Goal: Use online tool/utility: Utilize a website feature to perform a specific function

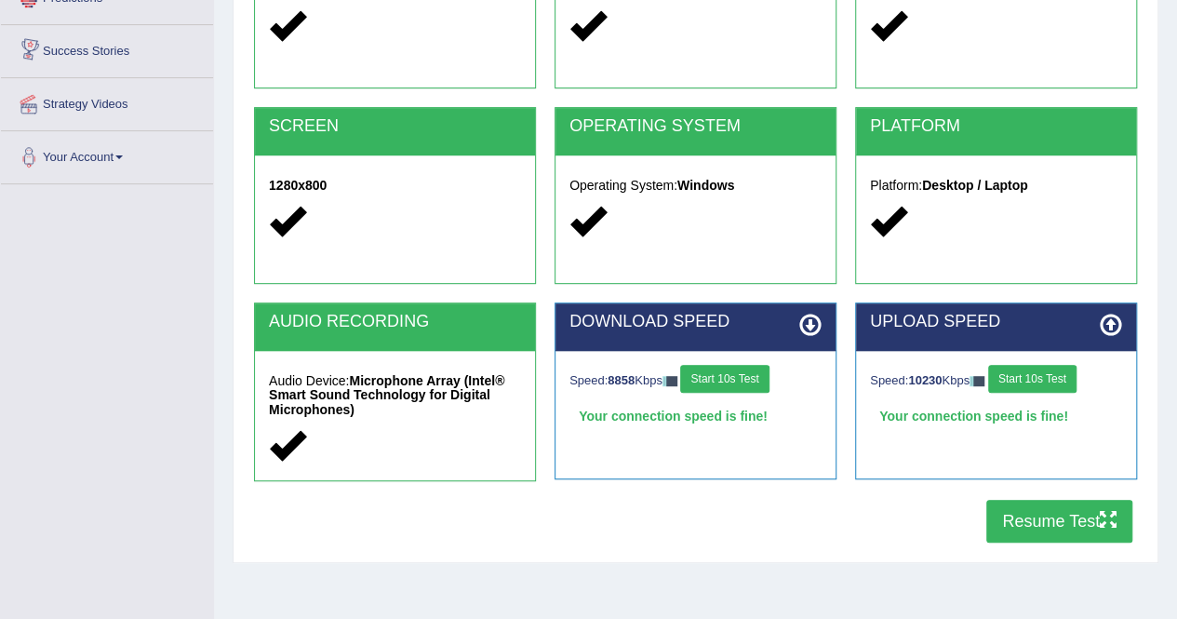
click at [758, 376] on button "Start 10s Test" at bounding box center [724, 379] width 88 height 28
click at [1038, 375] on div "Speed: 10230 Kbps Start 10s Test" at bounding box center [996, 381] width 252 height 33
click at [744, 369] on button "Start 10s Test" at bounding box center [724, 379] width 88 height 28
click at [744, 371] on button "Start 10s Test" at bounding box center [724, 379] width 88 height 28
click at [744, 373] on button "Start 10s Test" at bounding box center [724, 379] width 88 height 28
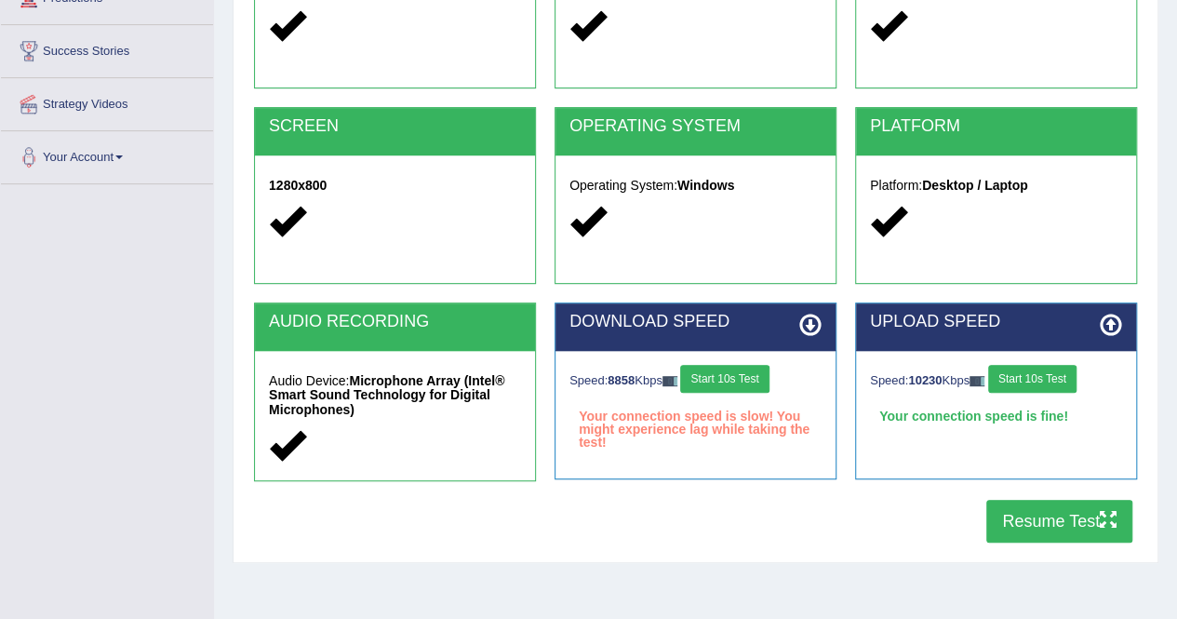
click at [744, 373] on button "Start 10s Test" at bounding box center [724, 379] width 88 height 28
click at [744, 374] on button "Start 10s Test" at bounding box center [724, 379] width 88 height 28
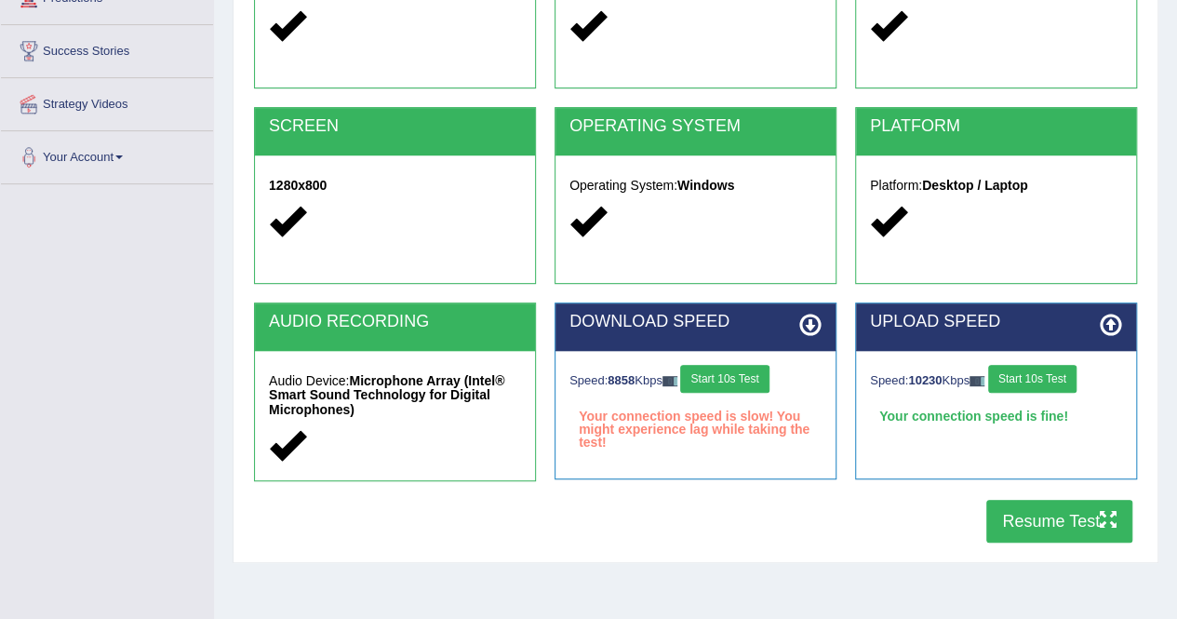
click at [744, 374] on button "Start 10s Test" at bounding box center [724, 379] width 88 height 28
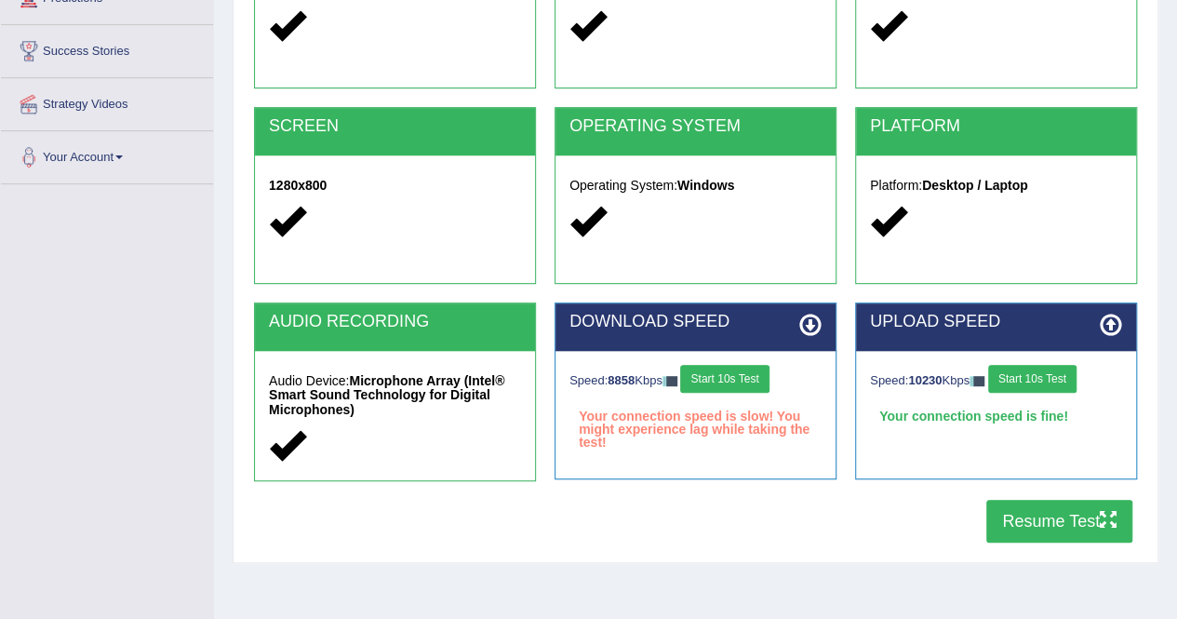
click at [744, 374] on button "Start 10s Test" at bounding box center [724, 379] width 88 height 28
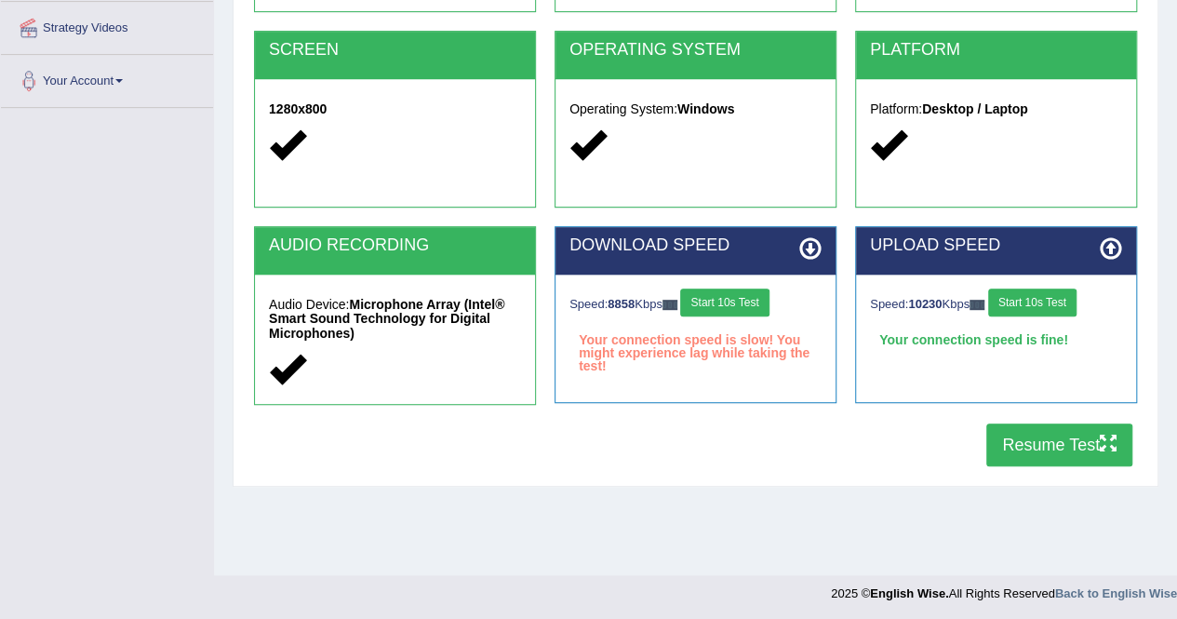
scroll to position [357, 0]
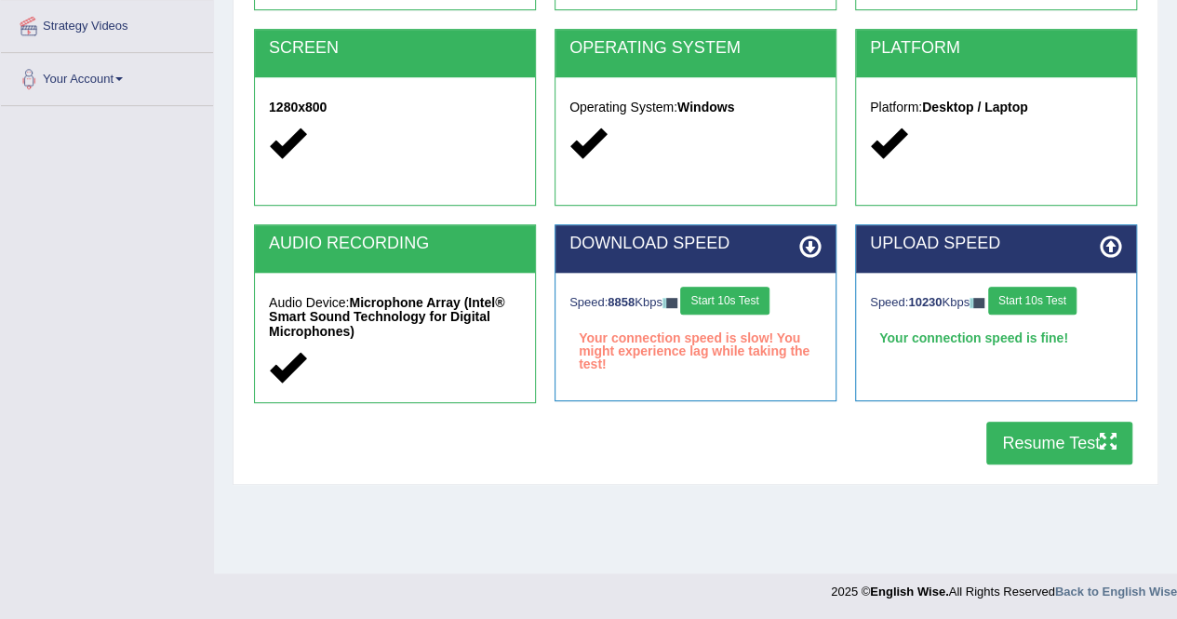
click at [1012, 435] on button "Resume Test" at bounding box center [1059, 443] width 146 height 43
click at [724, 290] on button "Start 10s Test" at bounding box center [724, 301] width 88 height 28
click at [724, 295] on button "Start 10s Test" at bounding box center [724, 301] width 88 height 28
click at [724, 297] on button "Start 10s Test" at bounding box center [724, 301] width 88 height 28
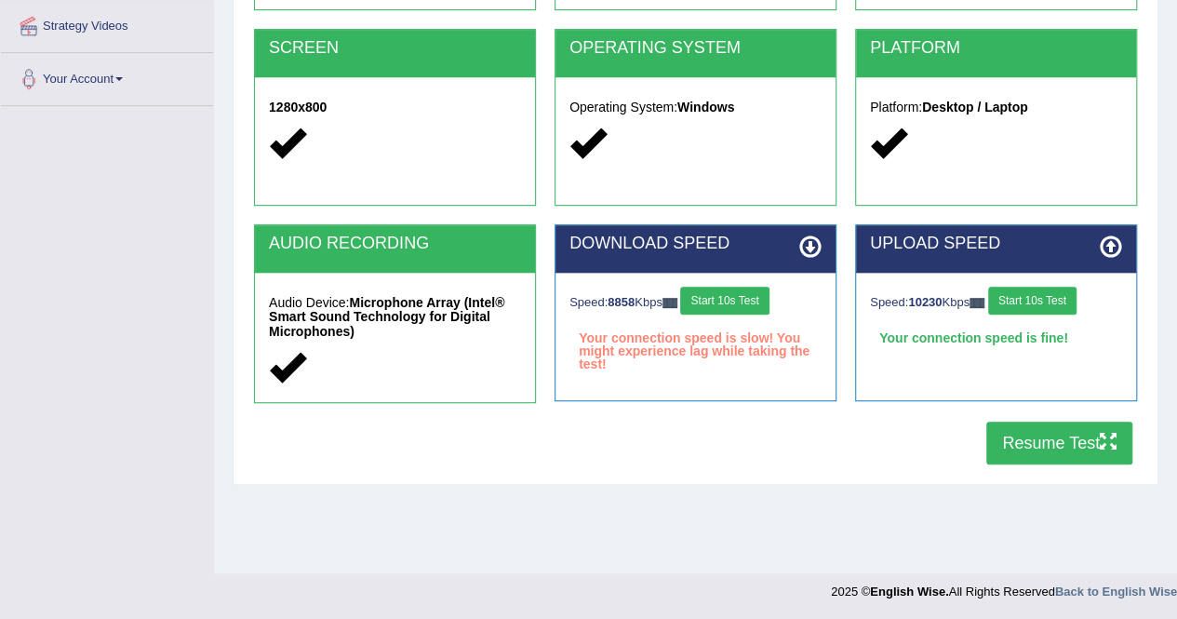
click at [724, 301] on button "Start 10s Test" at bounding box center [724, 301] width 88 height 28
drag, startPoint x: 731, startPoint y: 304, endPoint x: 937, endPoint y: 293, distance: 205.9
click at [747, 310] on button "Start 10s Test" at bounding box center [724, 301] width 88 height 28
click at [1044, 314] on div "Speed: 10230 Kbps Start 10s Test" at bounding box center [996, 303] width 252 height 33
click at [1043, 300] on button "Start 10s Test" at bounding box center [1032, 301] width 88 height 28
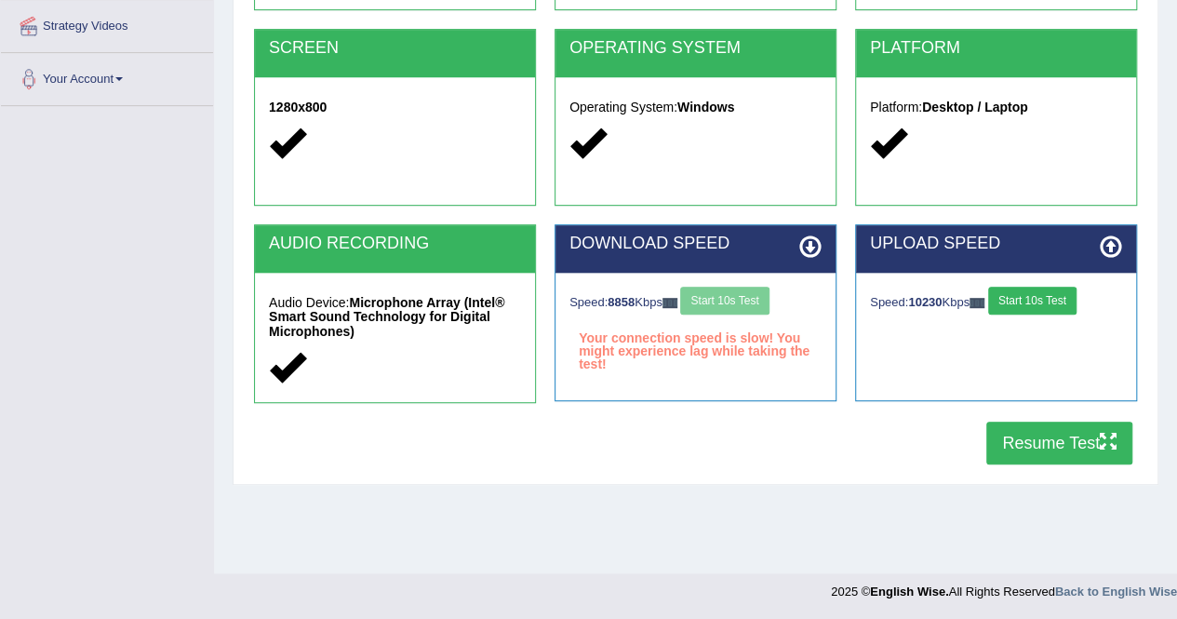
click at [1043, 300] on button "Start 10s Test" at bounding box center [1032, 301] width 88 height 28
click at [1044, 300] on button "Start 10s Test" at bounding box center [1032, 301] width 88 height 28
click at [1046, 300] on button "Start 10s Test" at bounding box center [1032, 301] width 88 height 28
click at [1046, 301] on button "Start 10s Test" at bounding box center [1032, 301] width 88 height 28
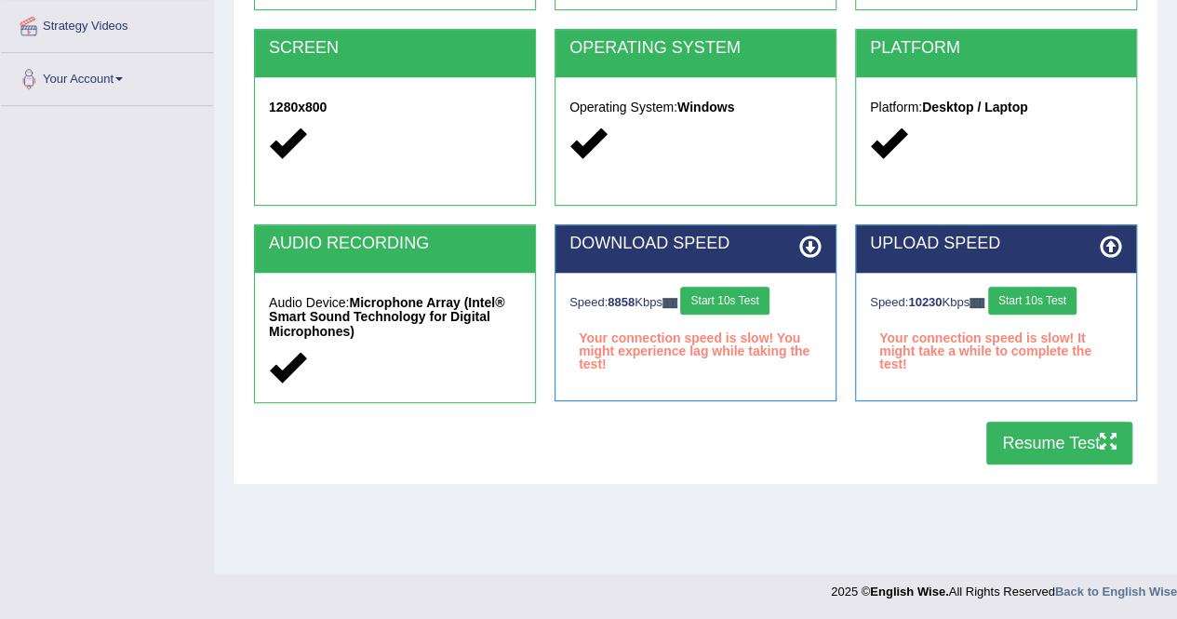
click at [1046, 438] on button "Resume Test" at bounding box center [1059, 443] width 146 height 43
click at [1087, 432] on button "Resume Test" at bounding box center [1059, 443] width 146 height 43
drag, startPoint x: 759, startPoint y: 172, endPoint x: 704, endPoint y: 161, distance: 56.0
click at [757, 172] on div "Operating System: Windows" at bounding box center [696, 127] width 280 height 101
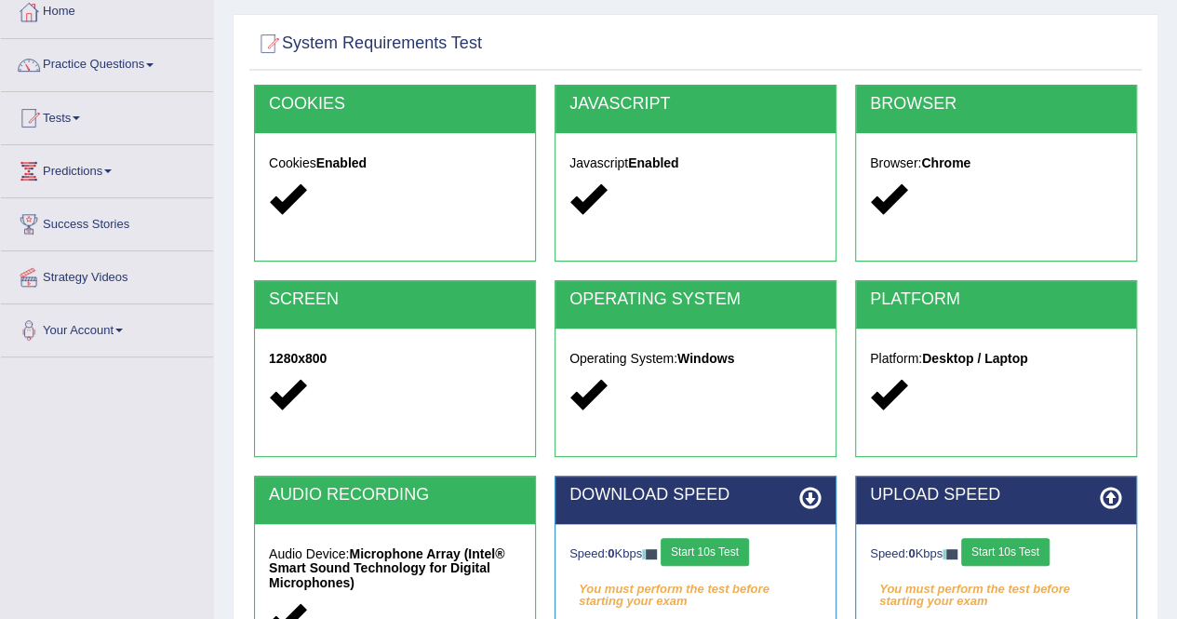
scroll to position [279, 0]
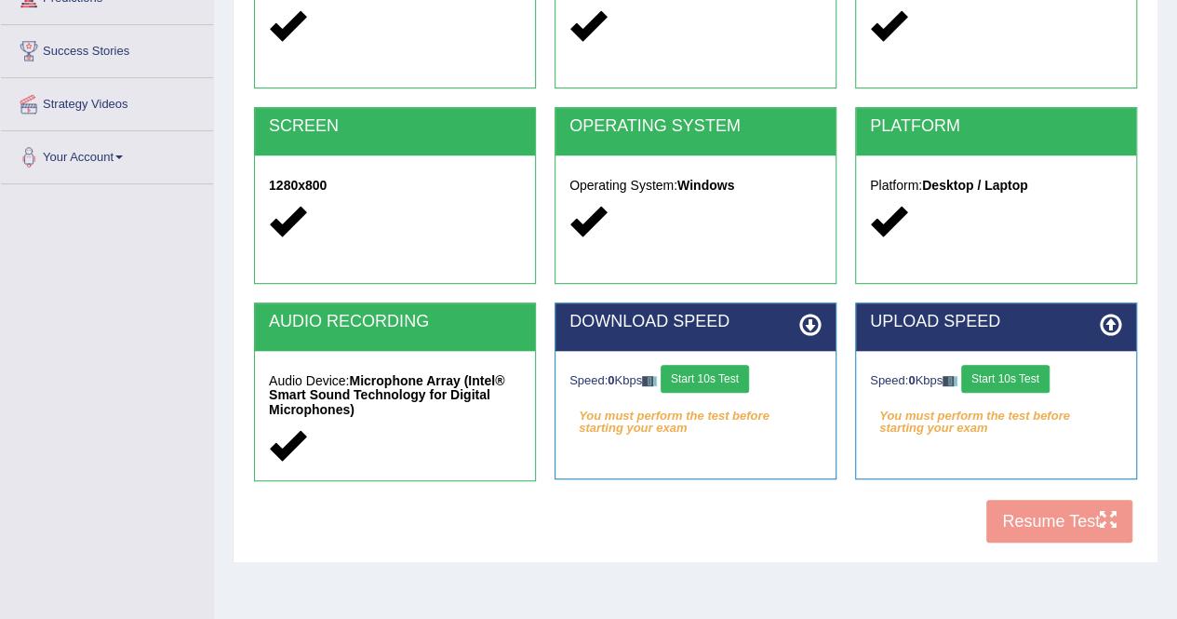
click at [693, 384] on button "Start 10s Test" at bounding box center [705, 379] width 88 height 28
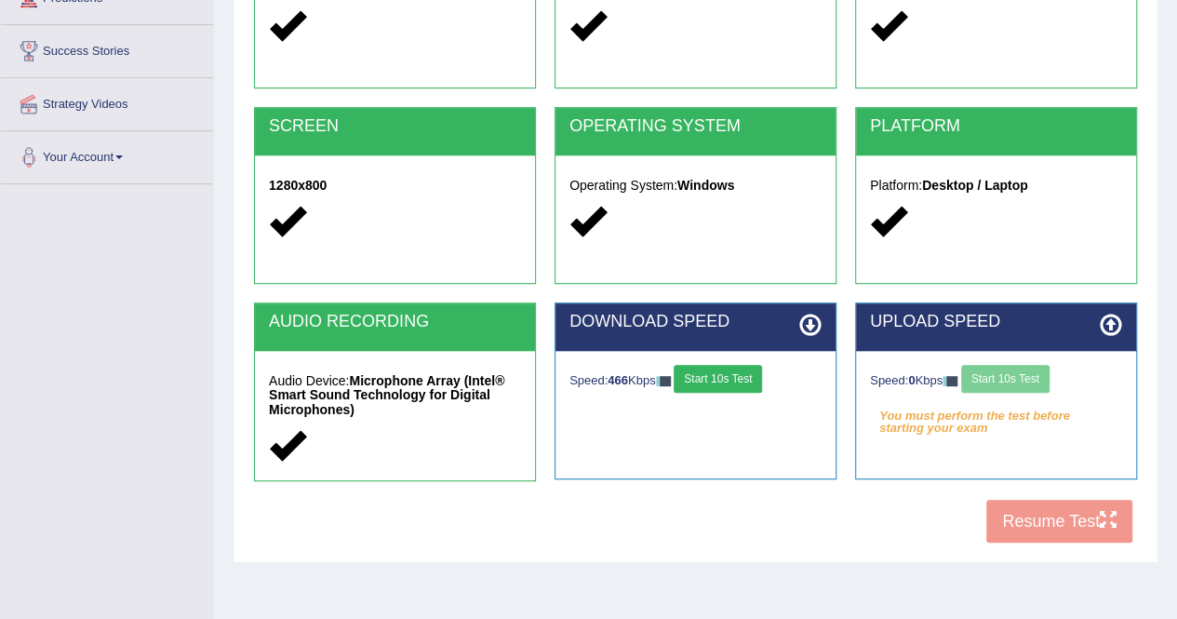
click at [1037, 387] on div "Speed: 0 Kbps Start 10s Test" at bounding box center [996, 381] width 252 height 33
click at [1033, 376] on div "Speed: 0 Kbps Start 10s Test" at bounding box center [996, 381] width 252 height 33
click at [1031, 378] on div "Speed: 0 Kbps Start 10s Test" at bounding box center [996, 381] width 252 height 33
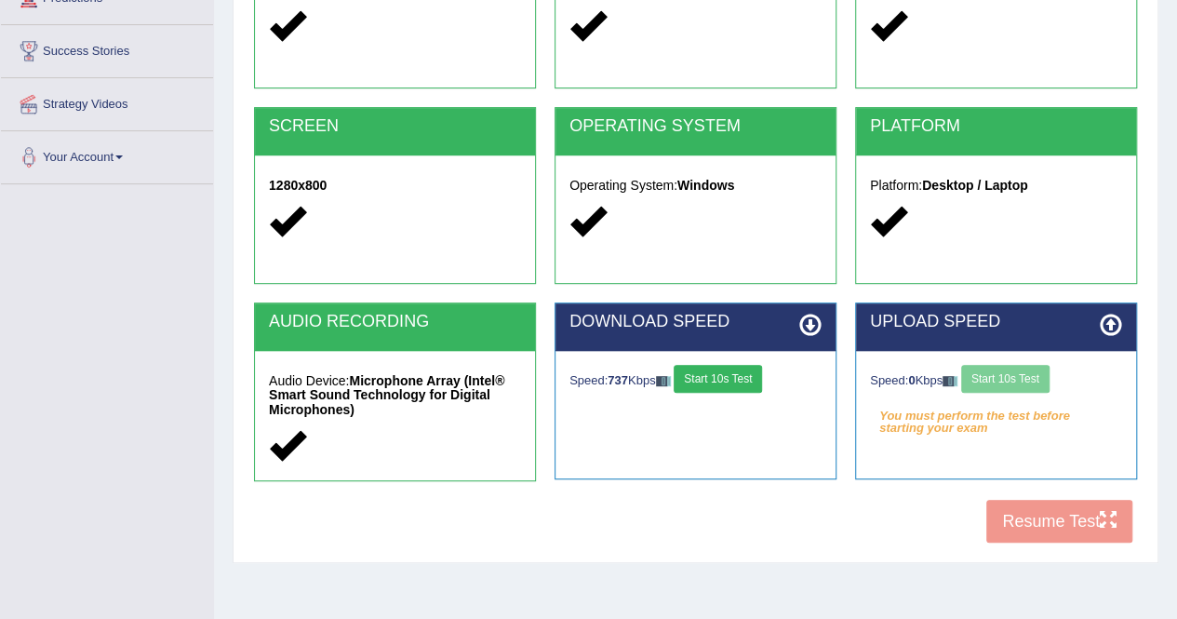
drag, startPoint x: 1027, startPoint y: 381, endPoint x: 1016, endPoint y: 385, distance: 12.1
click at [1025, 382] on div "Speed: 0 Kbps Start 10s Test" at bounding box center [996, 381] width 252 height 33
click at [1009, 384] on div "Speed: 0 Kbps Start 10s Test" at bounding box center [996, 381] width 252 height 33
click at [1007, 380] on div "Speed: 0 Kbps Start 10s Test" at bounding box center [996, 381] width 252 height 33
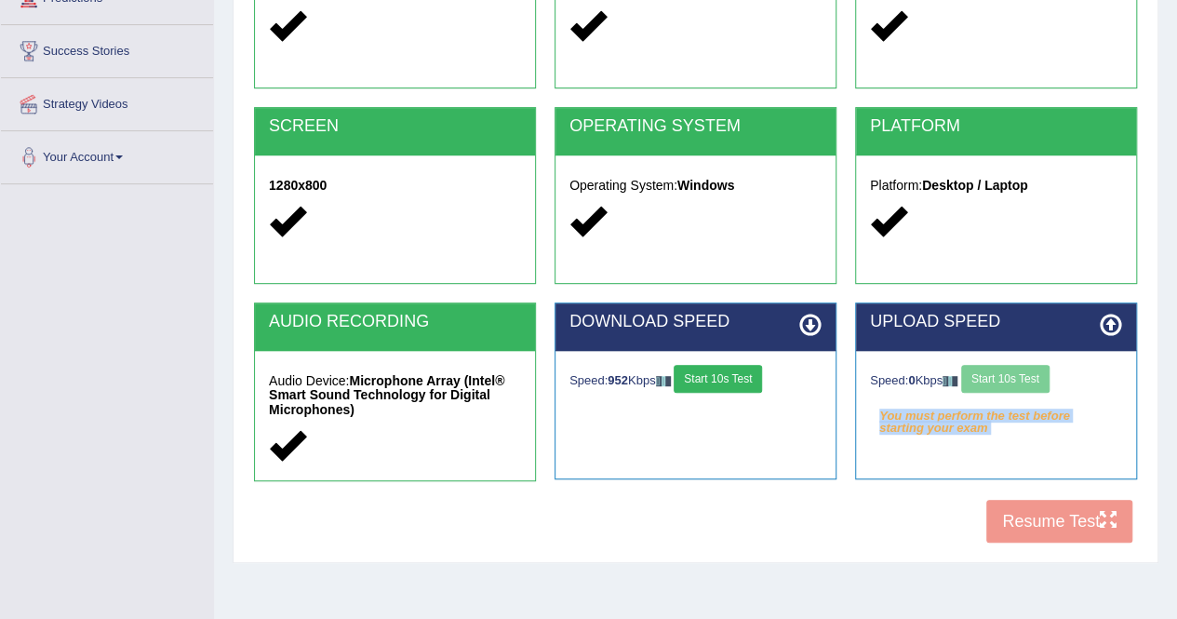
click at [1007, 380] on div "Speed: 0 Kbps Start 10s Test" at bounding box center [996, 381] width 252 height 33
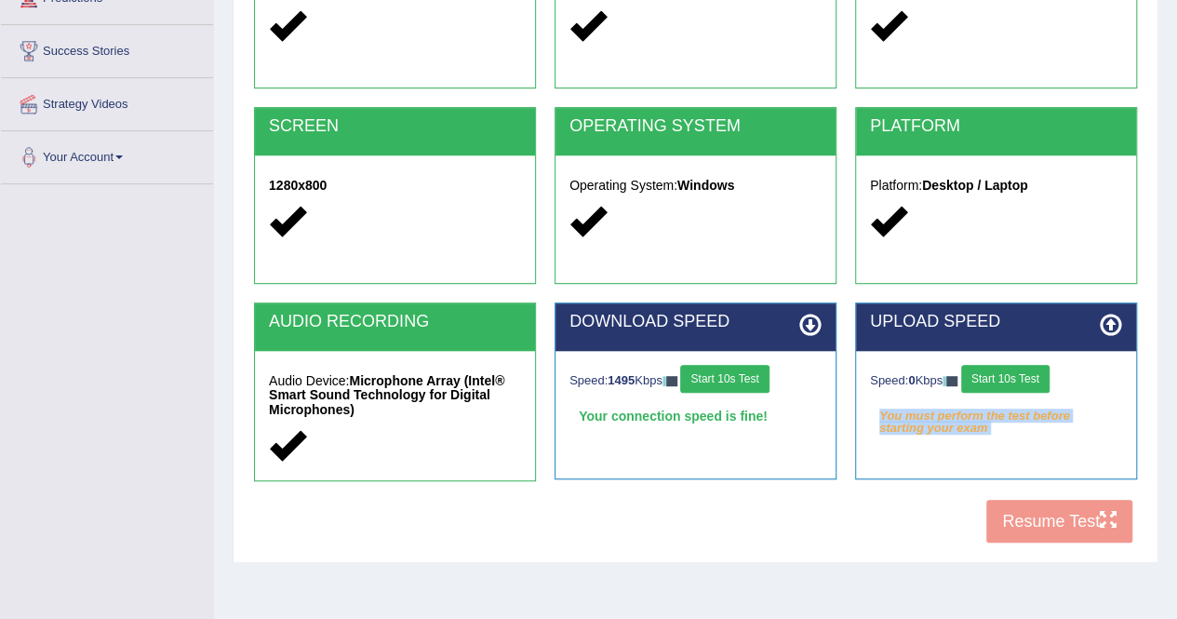
click at [746, 373] on button "Start 10s Test" at bounding box center [724, 379] width 88 height 28
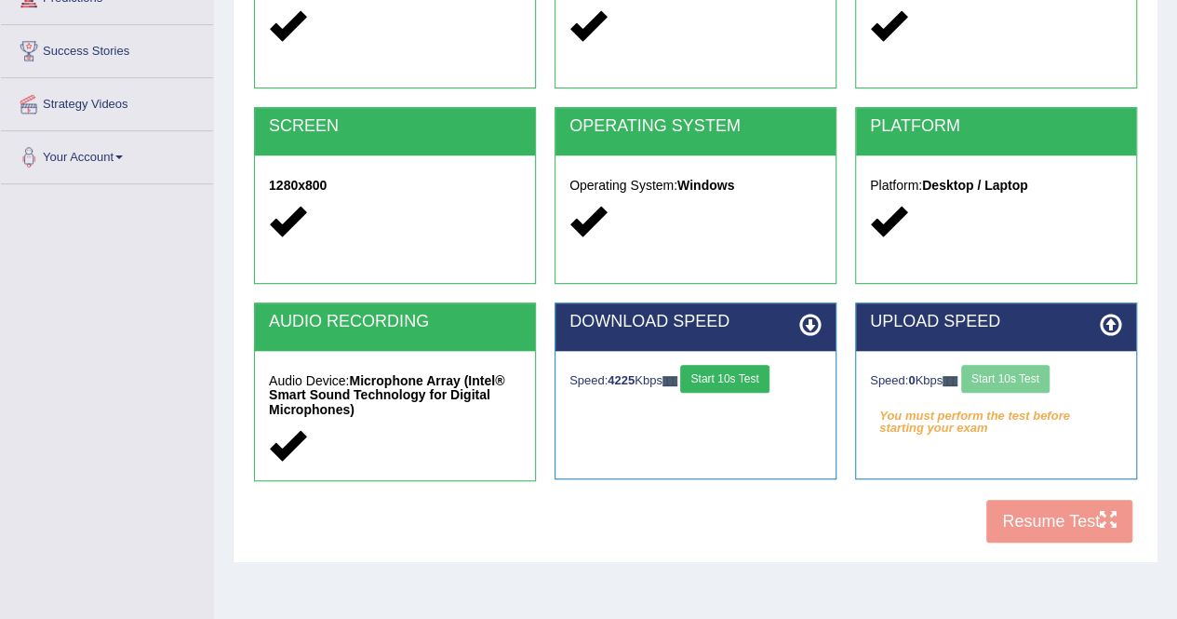
click at [1041, 382] on div "Speed: 0 Kbps Start 10s Test" at bounding box center [996, 381] width 252 height 33
click at [921, 518] on div "COOKIES Cookies Enabled JAVASCRIPT Javascript Enabled BROWSER Browser: Chrome S…" at bounding box center [695, 232] width 892 height 641
click at [1018, 384] on button "Start 10s Test" at bounding box center [1005, 379] width 88 height 28
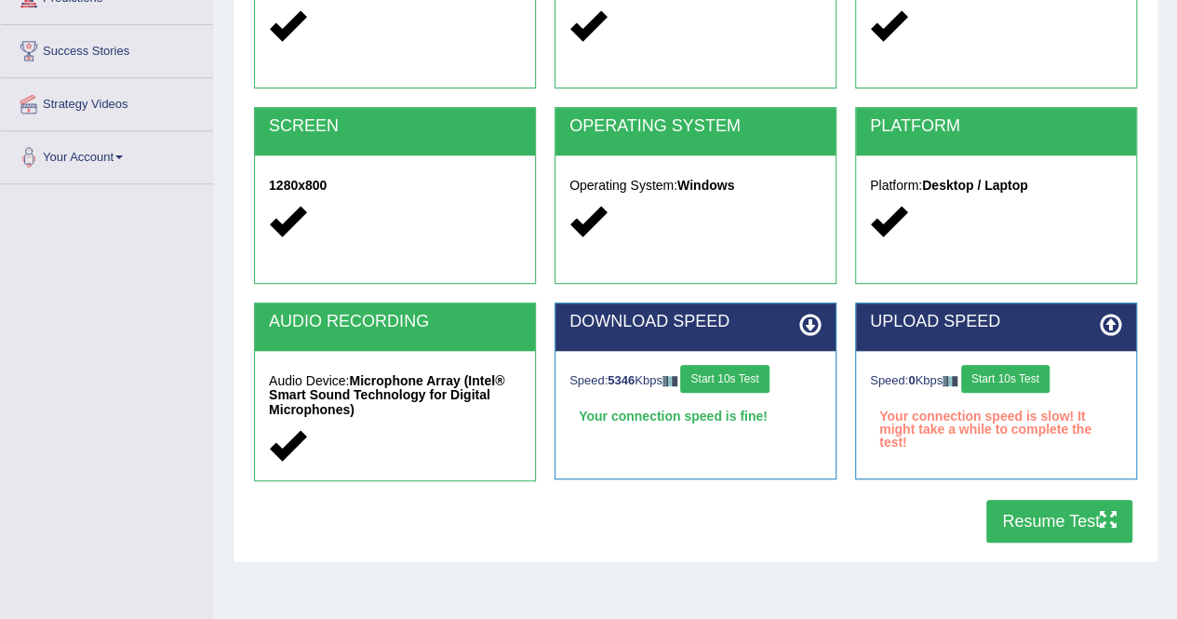
click at [981, 377] on button "Start 10s Test" at bounding box center [1005, 379] width 88 height 28
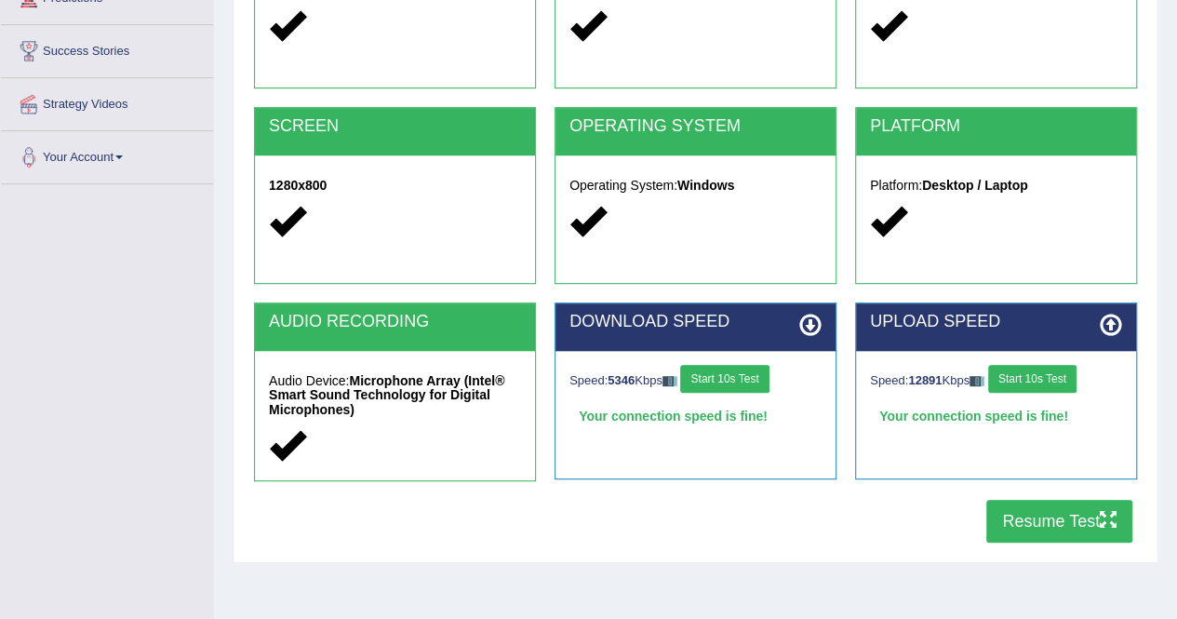
click at [1021, 513] on button "Resume Test" at bounding box center [1059, 521] width 146 height 43
click at [1022, 382] on button "Start 10s Test" at bounding box center [1032, 379] width 88 height 28
click at [1051, 380] on button "Start 10s Test" at bounding box center [1032, 379] width 88 height 28
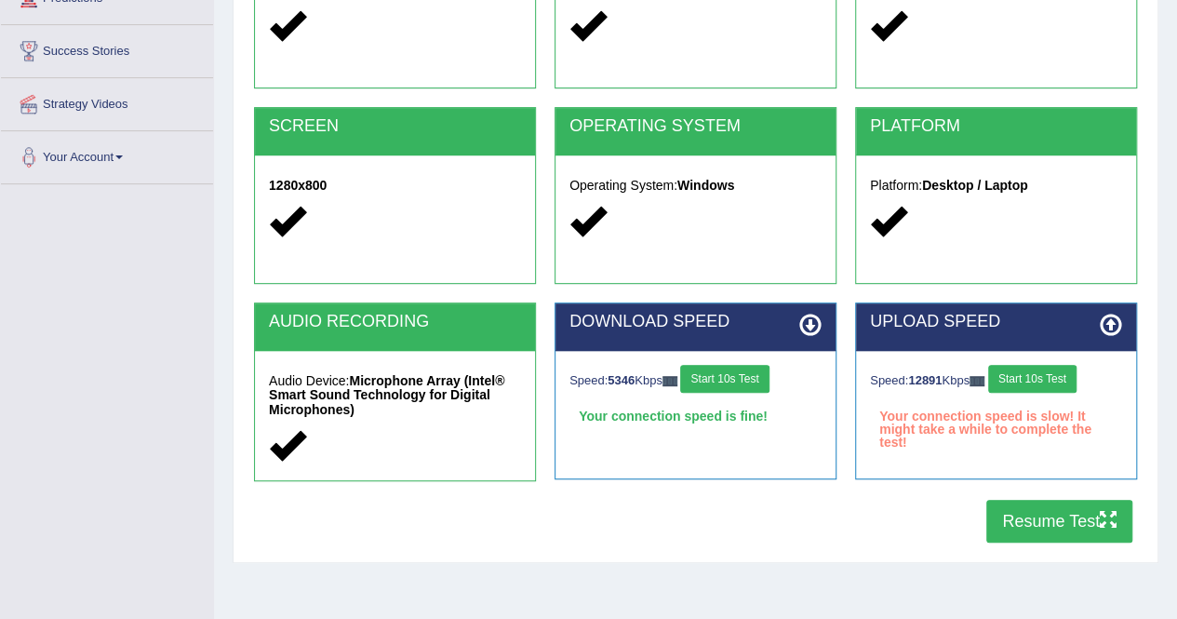
click at [1051, 380] on button "Start 10s Test" at bounding box center [1032, 379] width 88 height 28
click at [1051, 381] on button "Start 10s Test" at bounding box center [1032, 379] width 88 height 28
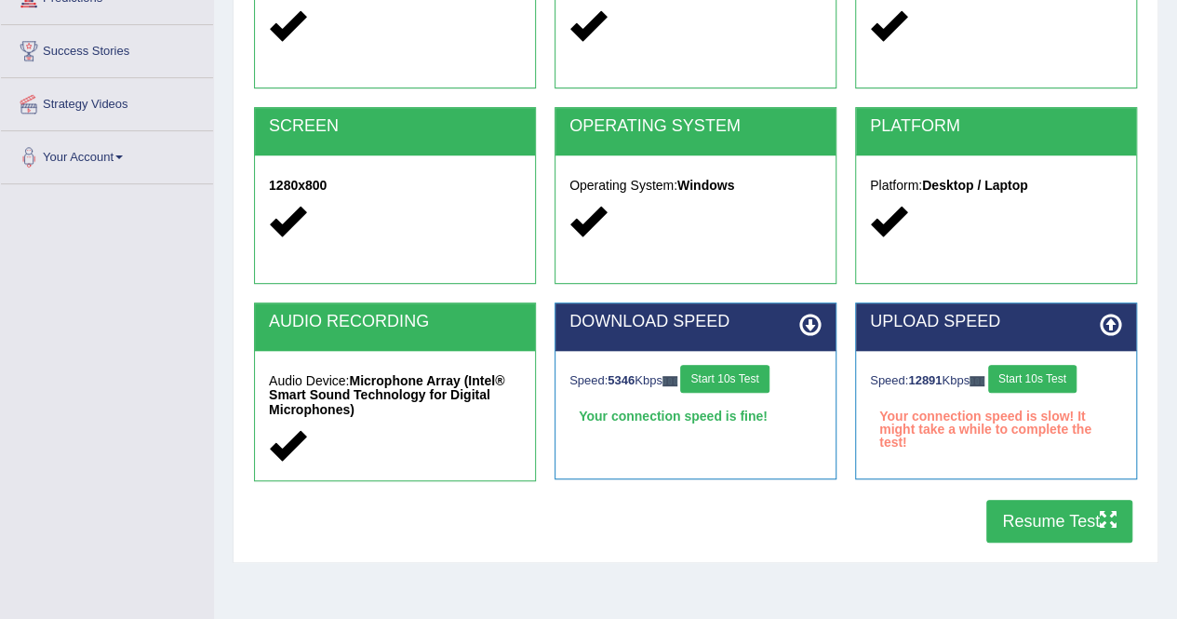
click at [1051, 382] on button "Start 10s Test" at bounding box center [1032, 379] width 88 height 28
click at [1051, 386] on button "Start 10s Test" at bounding box center [1032, 379] width 88 height 28
click at [1051, 387] on button "Start 10s Test" at bounding box center [1032, 379] width 88 height 28
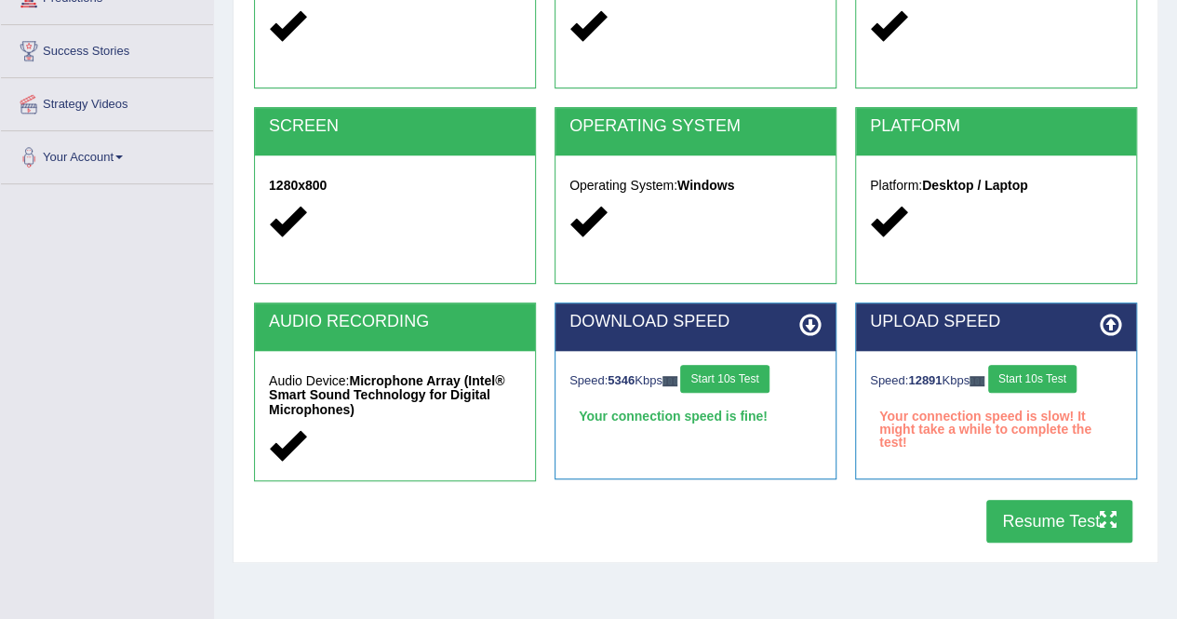
click at [1050, 391] on div "Speed: 12891 Kbps Start 10s Test" at bounding box center [996, 381] width 252 height 33
click at [742, 388] on button "Start 10s Test" at bounding box center [724, 379] width 88 height 28
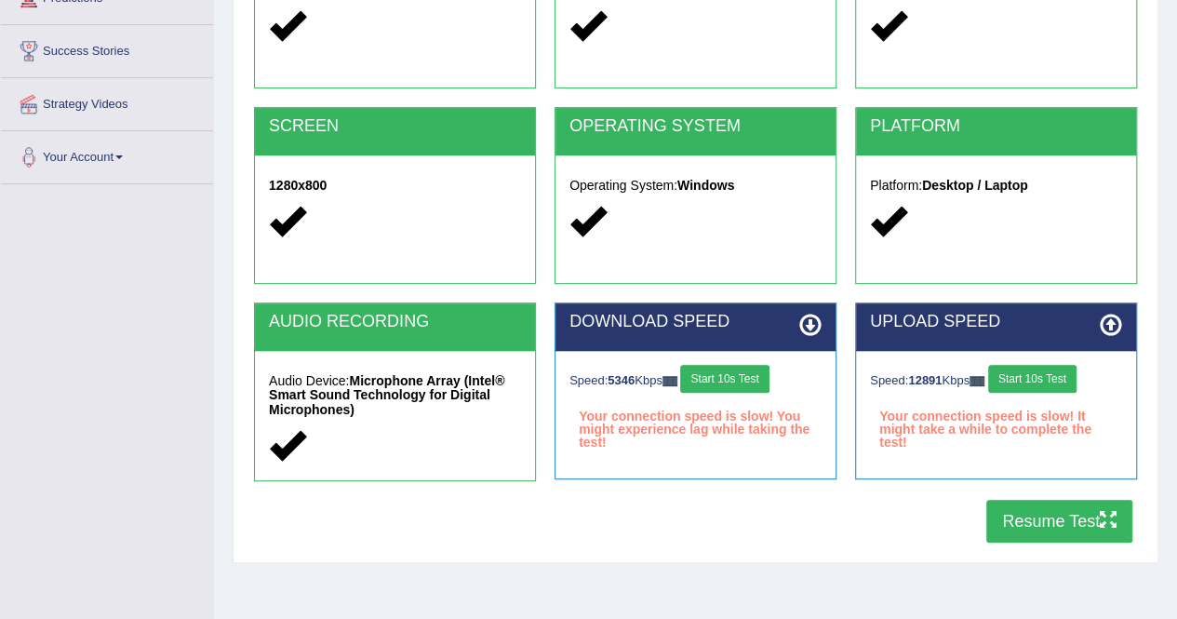
click at [1044, 384] on button "Start 10s Test" at bounding box center [1032, 379] width 88 height 28
click at [761, 385] on div "Speed: 5346 Kbps Start 10s Test" at bounding box center [695, 381] width 252 height 33
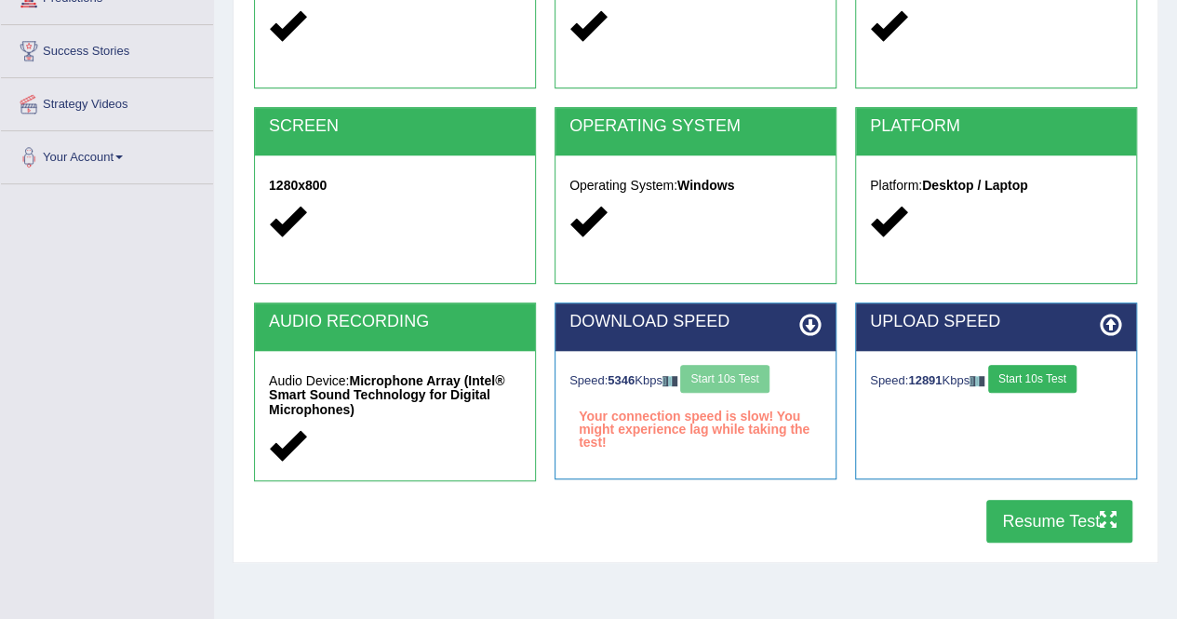
click at [1091, 378] on div "Speed: 12891 Kbps Start 10s Test" at bounding box center [996, 381] width 252 height 33
click at [1063, 377] on button "Start 10s Test" at bounding box center [1032, 379] width 88 height 28
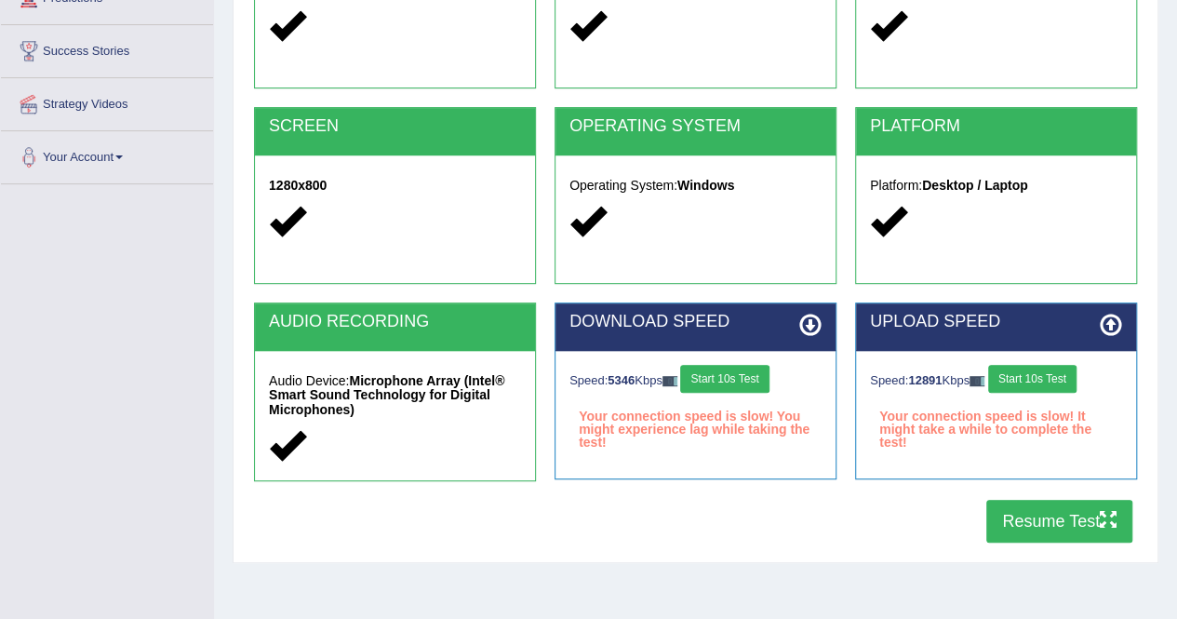
click at [745, 386] on button "Start 10s Test" at bounding box center [724, 379] width 88 height 28
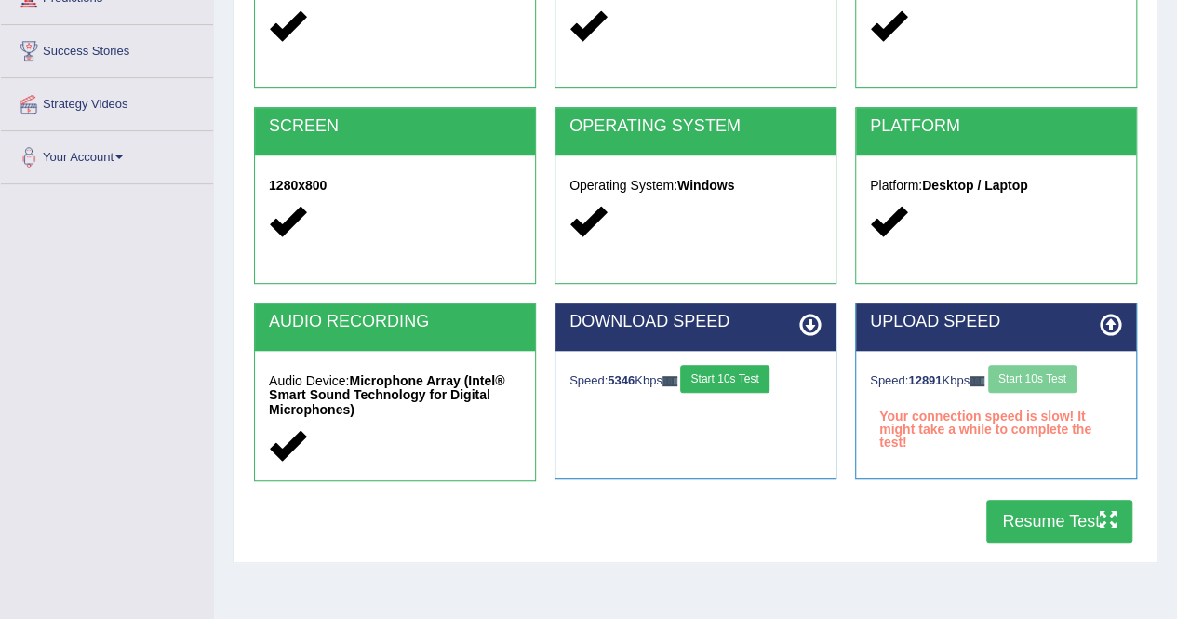
click at [722, 502] on div "COOKIES Cookies Enabled JAVASCRIPT Javascript Enabled BROWSER Browser: Chrome S…" at bounding box center [695, 232] width 892 height 641
click at [1025, 390] on div "Speed: 12891 Kbps Start 10s Test" at bounding box center [996, 381] width 252 height 33
click at [753, 386] on button "Start 10s Test" at bounding box center [724, 379] width 88 height 28
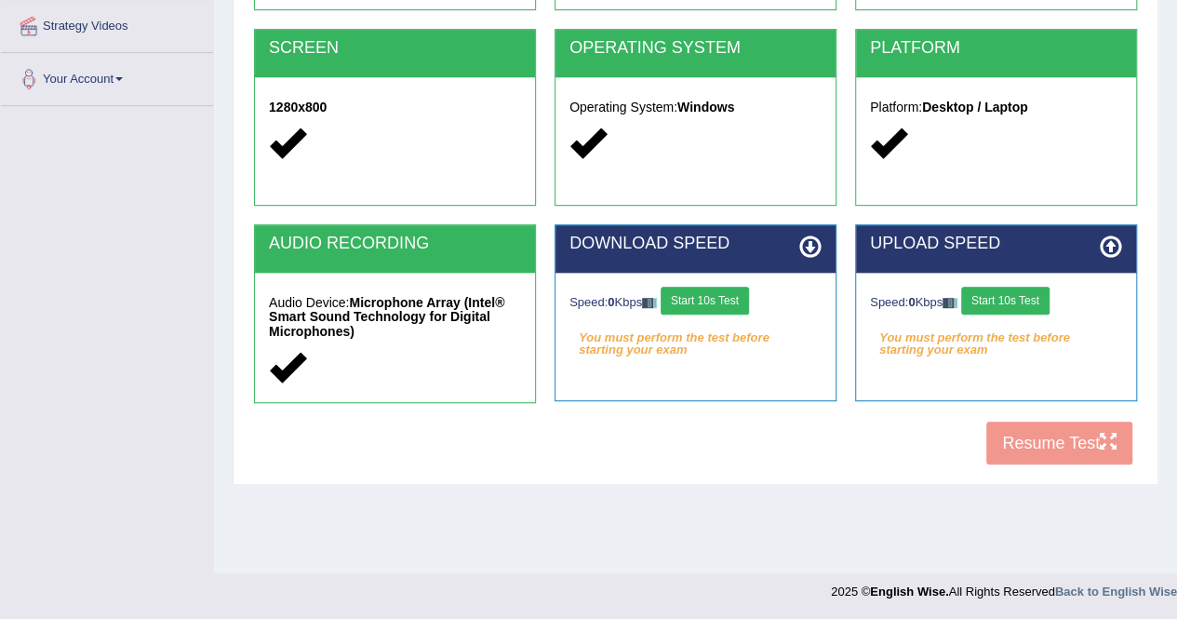
scroll to position [357, 0]
click at [721, 302] on button "Start 10s Test" at bounding box center [705, 301] width 88 height 28
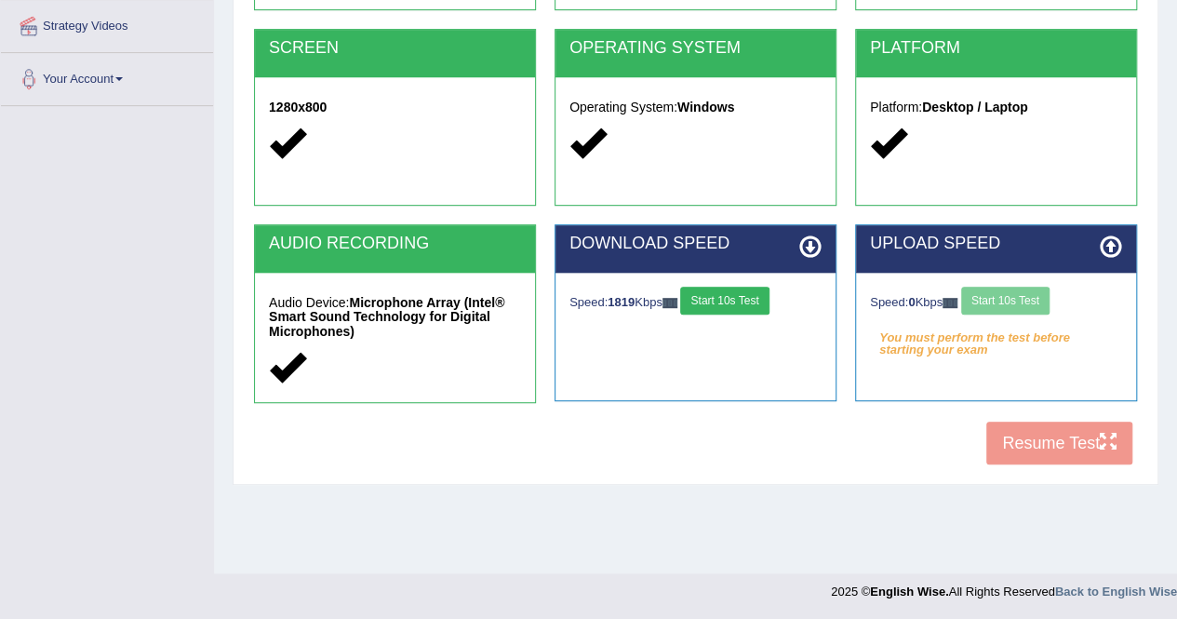
click at [1026, 288] on div "Speed: 0 Kbps Start 10s Test" at bounding box center [996, 303] width 252 height 33
click at [1025, 297] on div "Speed: 0 Kbps Start 10s Test" at bounding box center [996, 303] width 252 height 33
click at [1025, 297] on button "Start 10s Test" at bounding box center [1005, 301] width 88 height 28
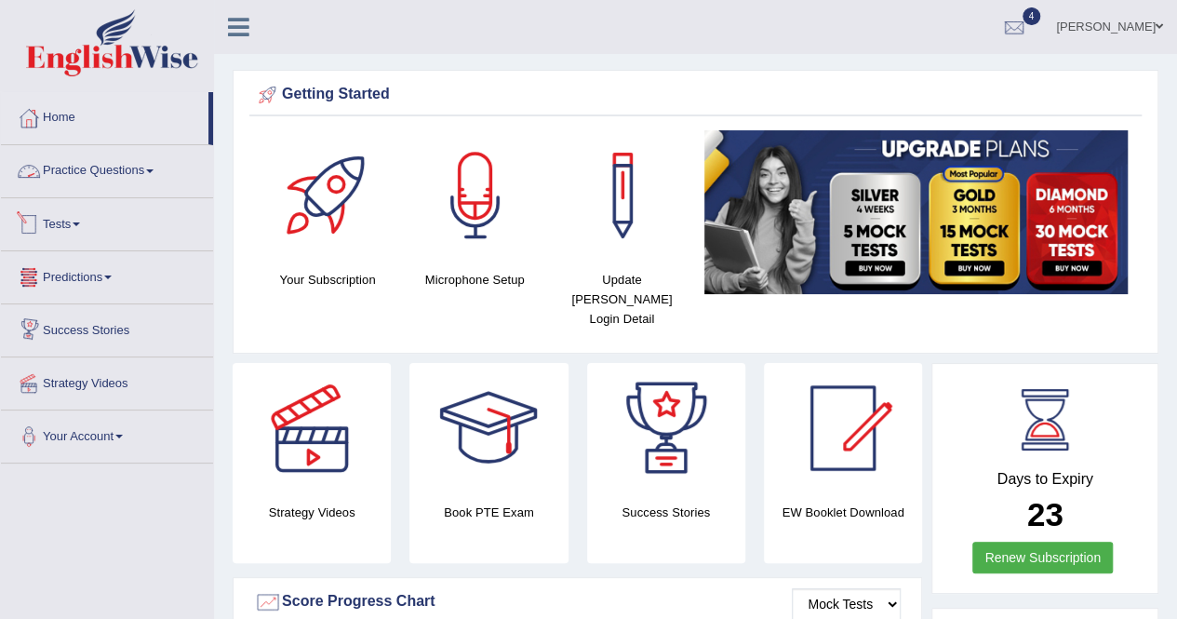
click at [91, 159] on link "Practice Questions" at bounding box center [107, 168] width 212 height 47
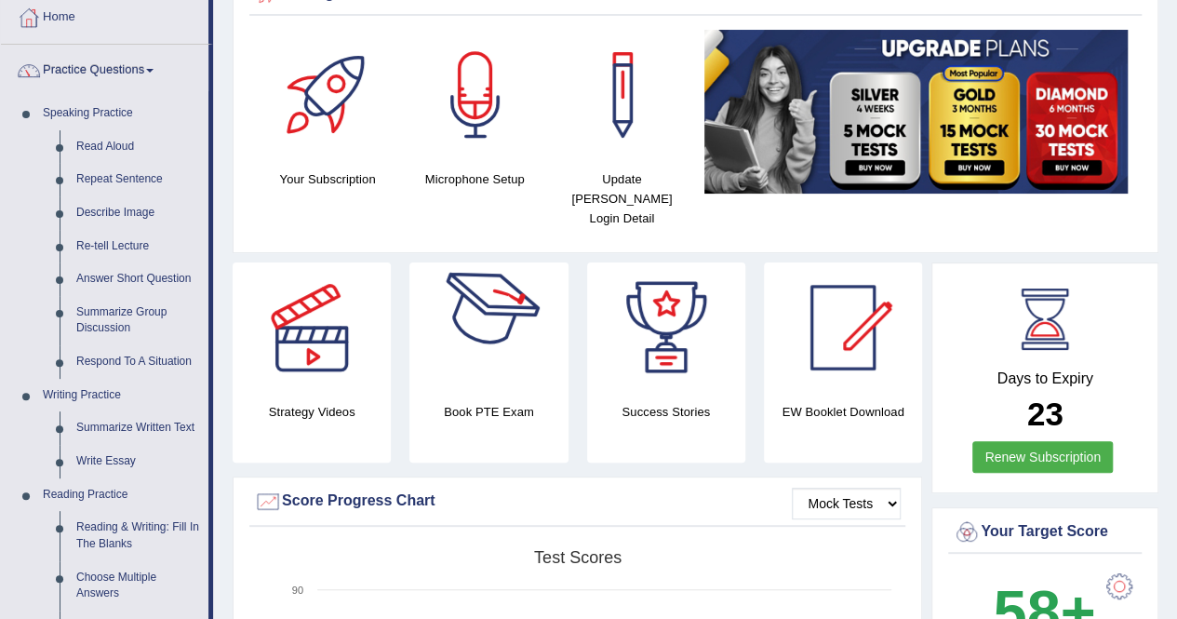
scroll to position [186, 0]
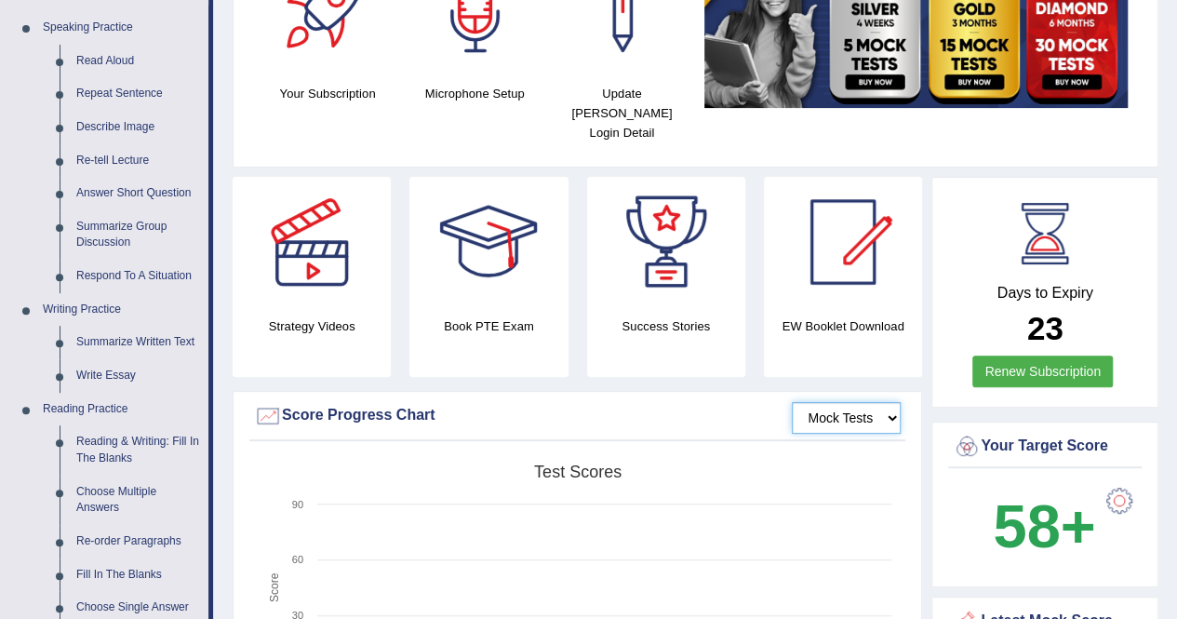
click at [887, 402] on select "Mock Tests" at bounding box center [846, 418] width 109 height 32
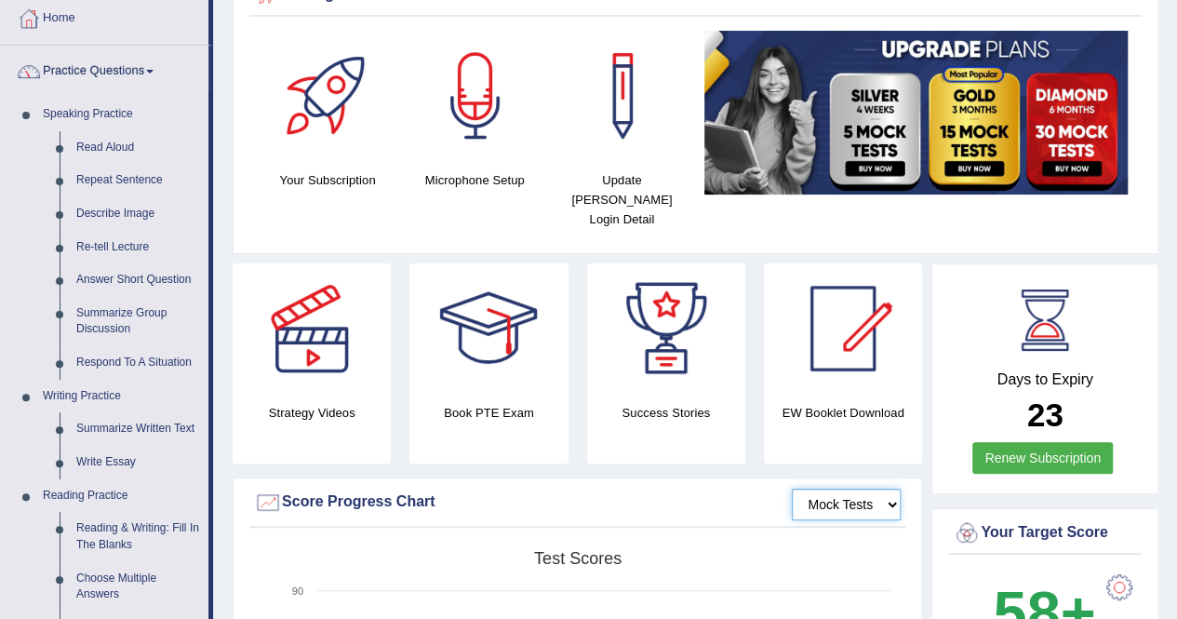
scroll to position [0, 0]
